Goal: Information Seeking & Learning: Learn about a topic

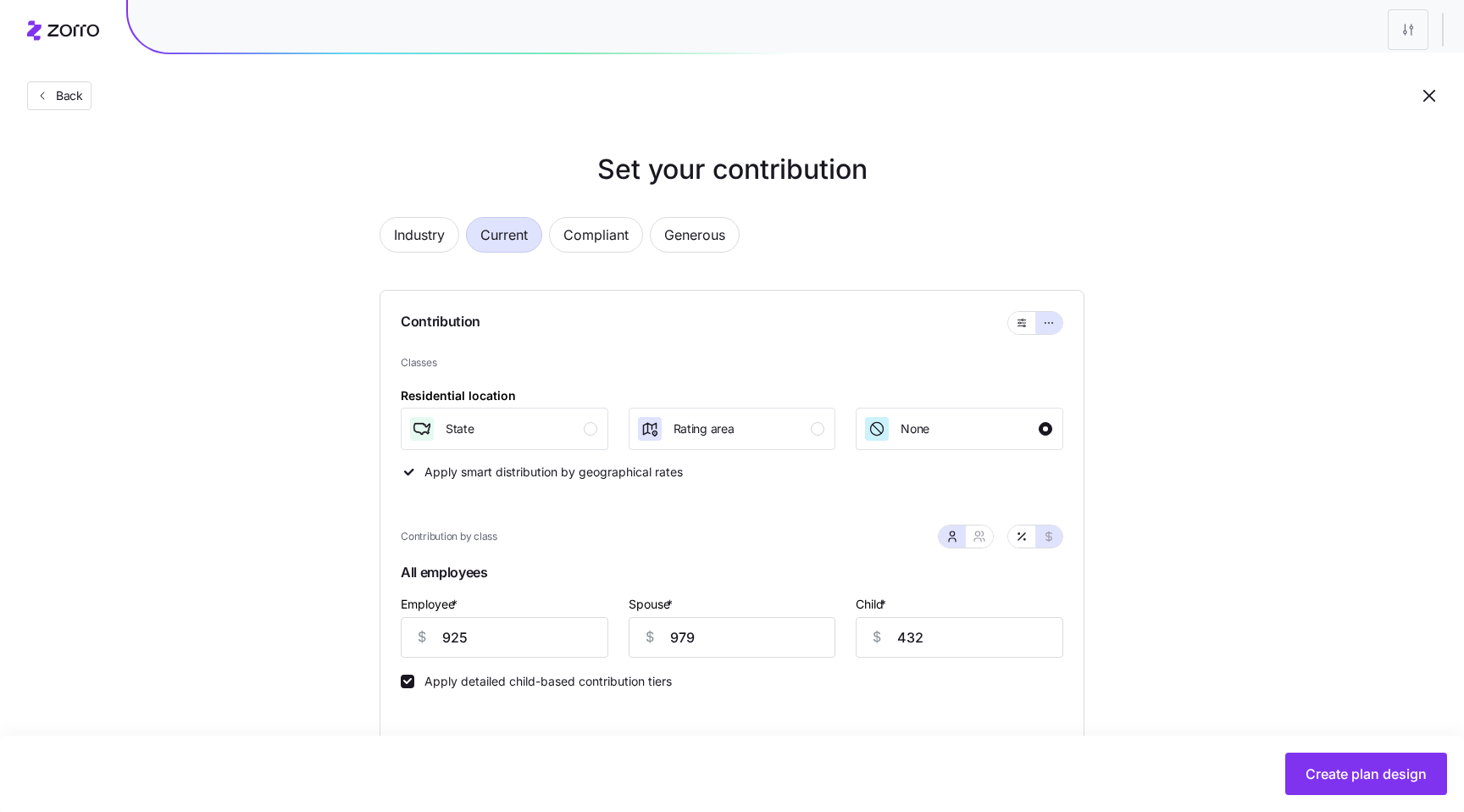
scroll to position [88, 0]
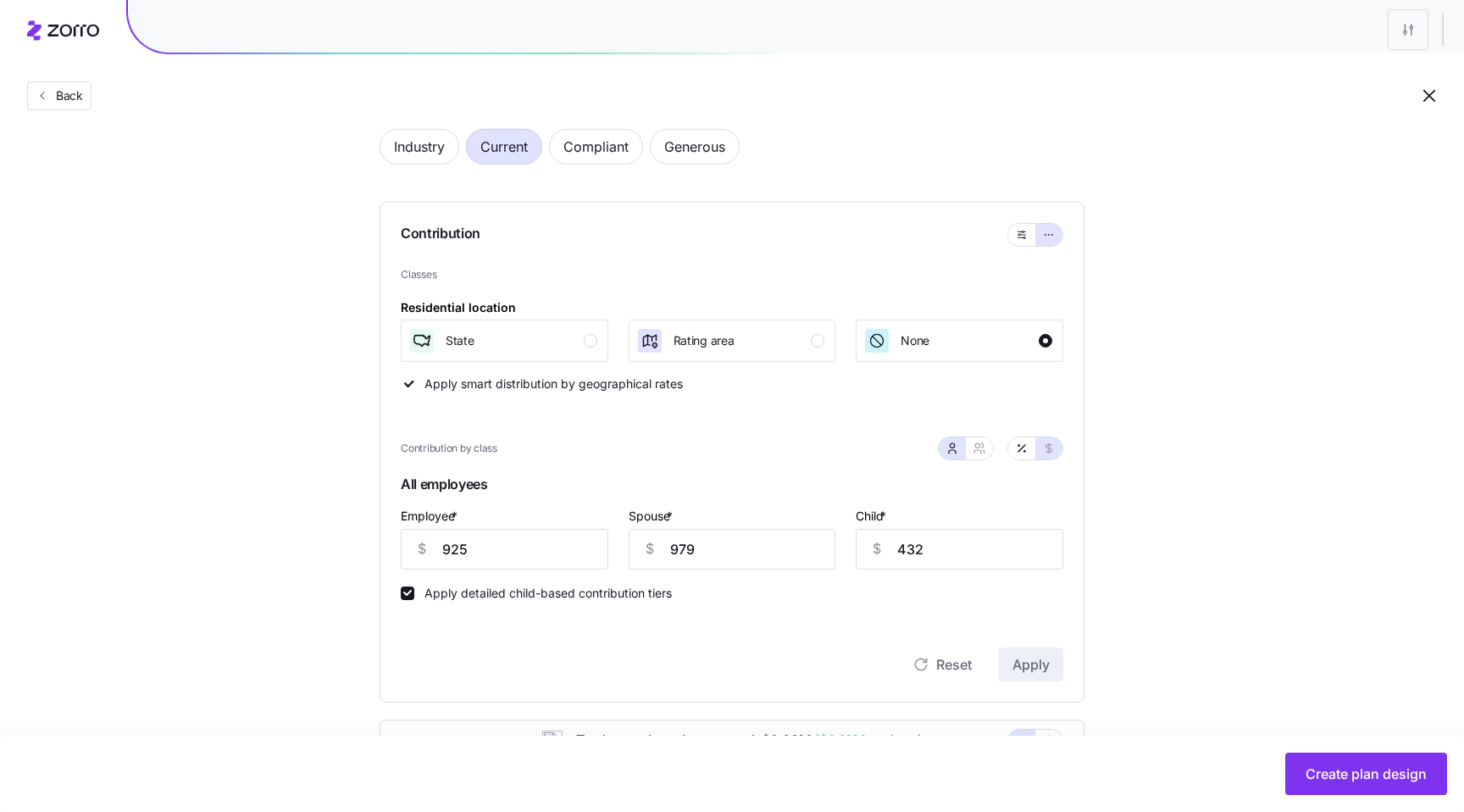
click at [283, 206] on div "Set your contribution Industry Current Compliant Generous Contribution Classes …" at bounding box center [732, 638] width 1464 height 1156
click at [62, 92] on span "Back" at bounding box center [66, 95] width 34 height 17
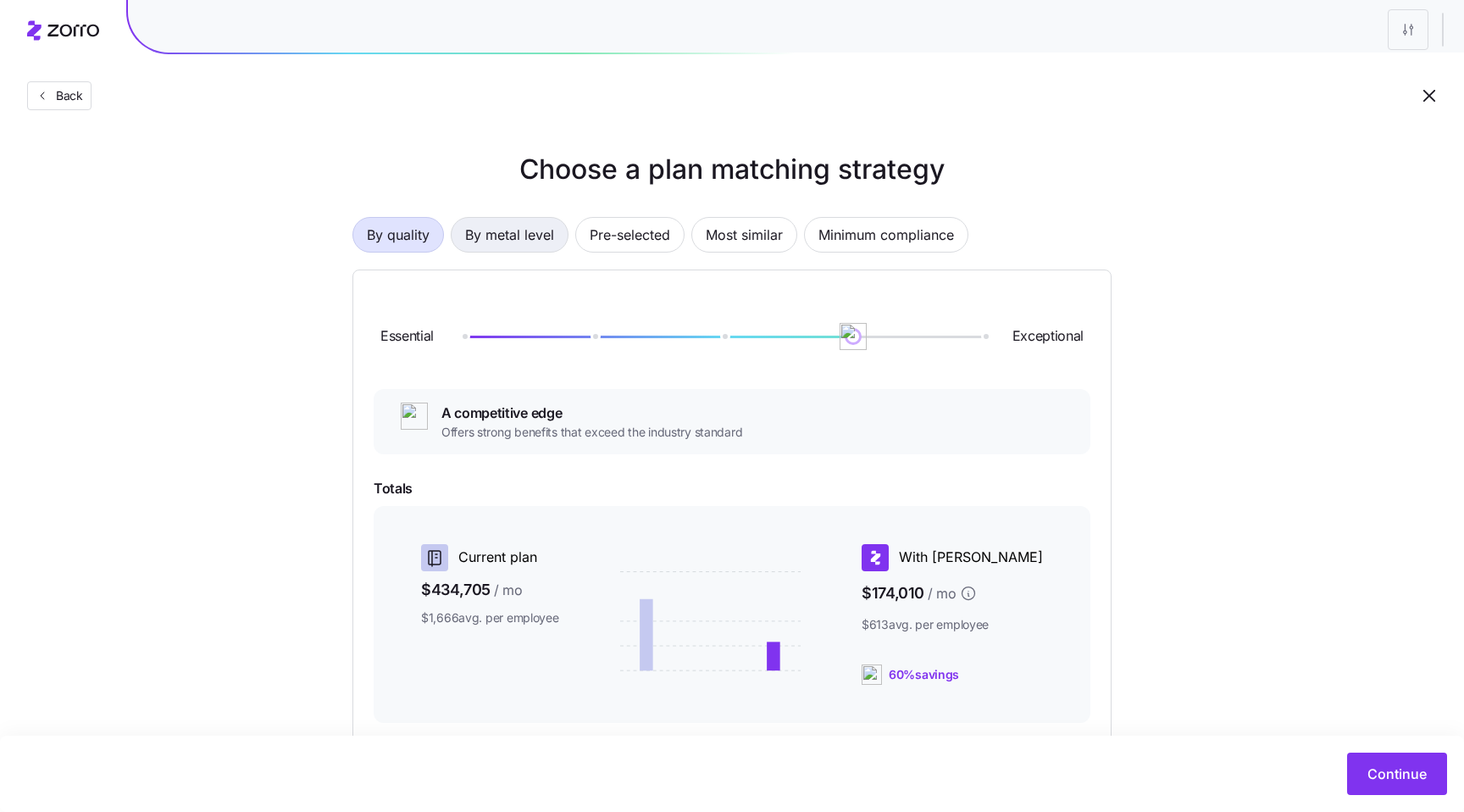
click at [524, 239] on span "By metal level" at bounding box center [509, 234] width 89 height 34
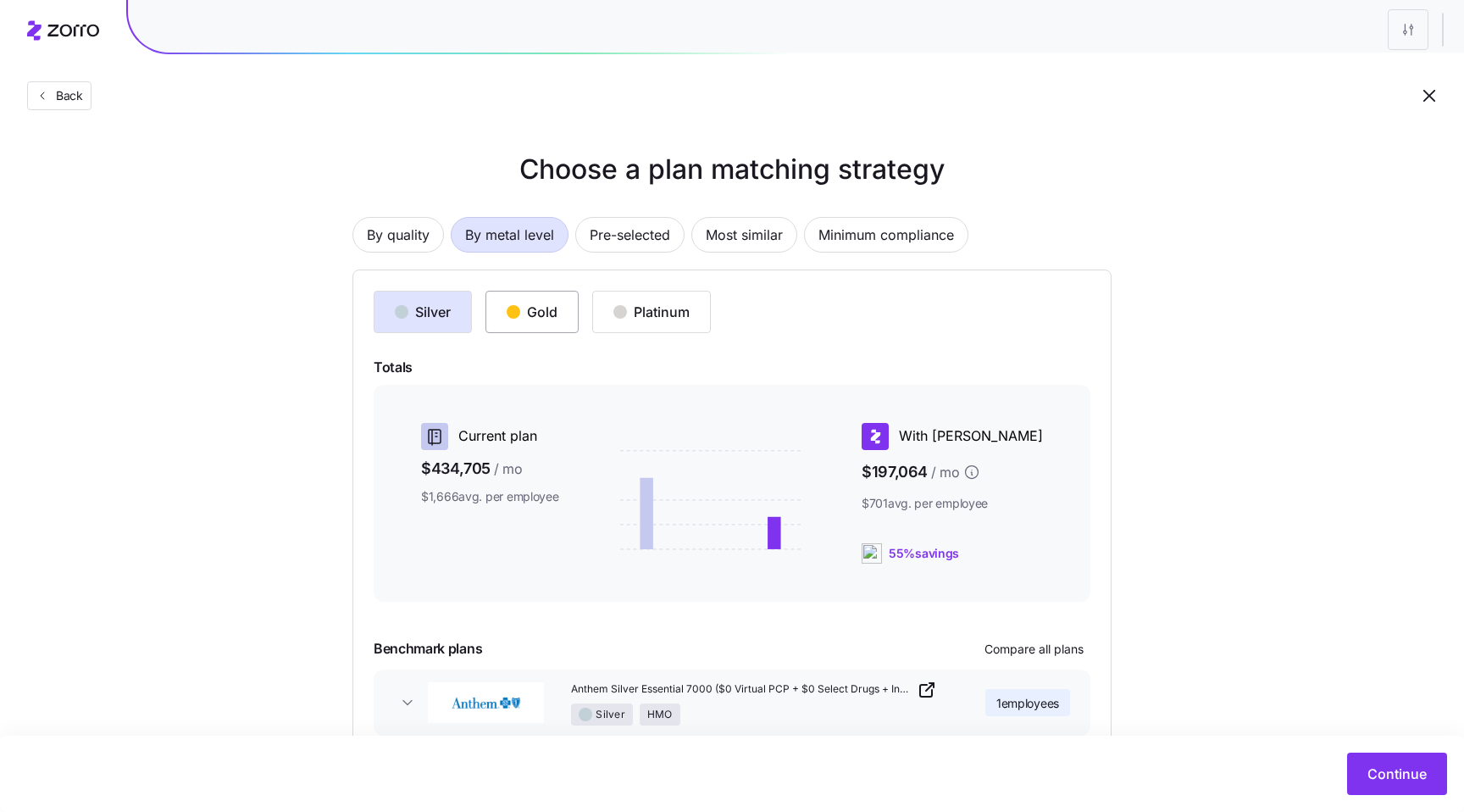
click at [536, 317] on div "Gold" at bounding box center [532, 311] width 51 height 20
click at [688, 312] on div "Platinum" at bounding box center [652, 311] width 76 height 20
click at [426, 316] on div "Silver" at bounding box center [423, 311] width 56 height 20
click at [535, 317] on div "Gold" at bounding box center [532, 311] width 51 height 20
click at [629, 319] on div "Platinum" at bounding box center [652, 311] width 76 height 20
